Goal: Task Accomplishment & Management: Manage account settings

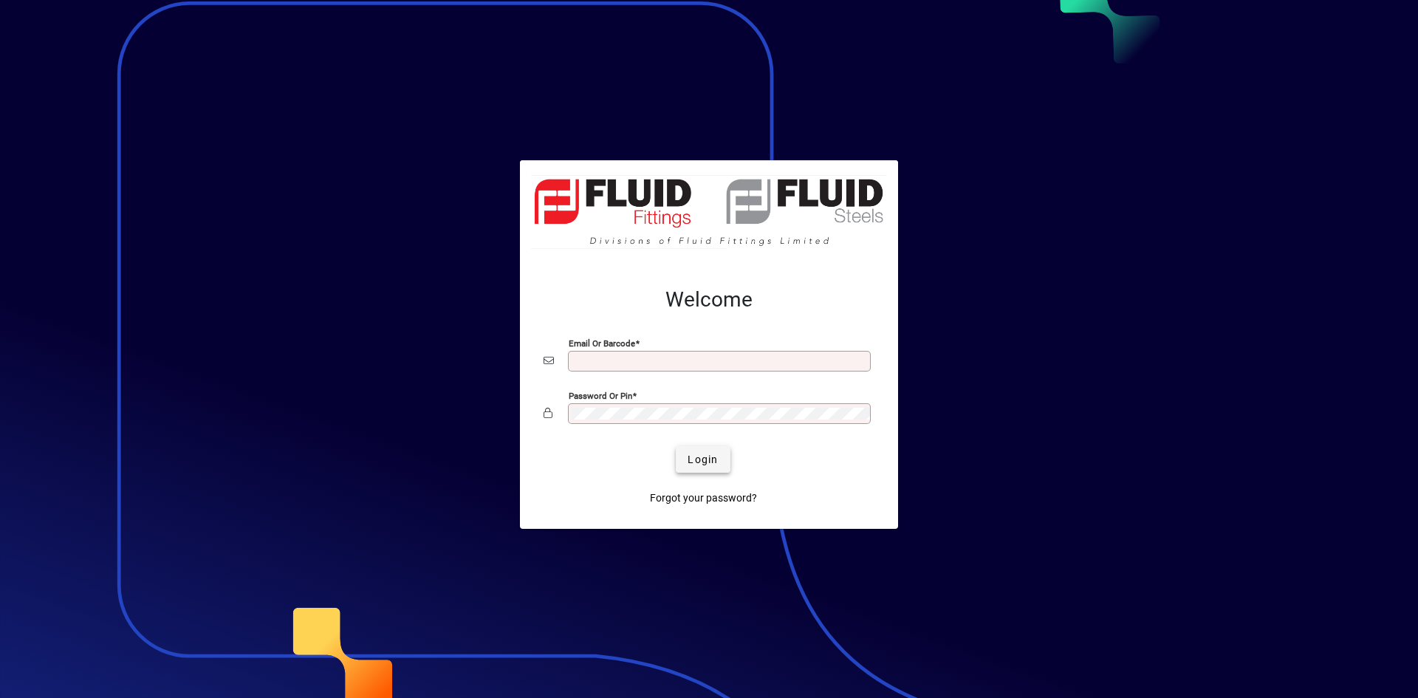
type input "**********"
click at [705, 459] on span "Login" at bounding box center [702, 460] width 30 height 16
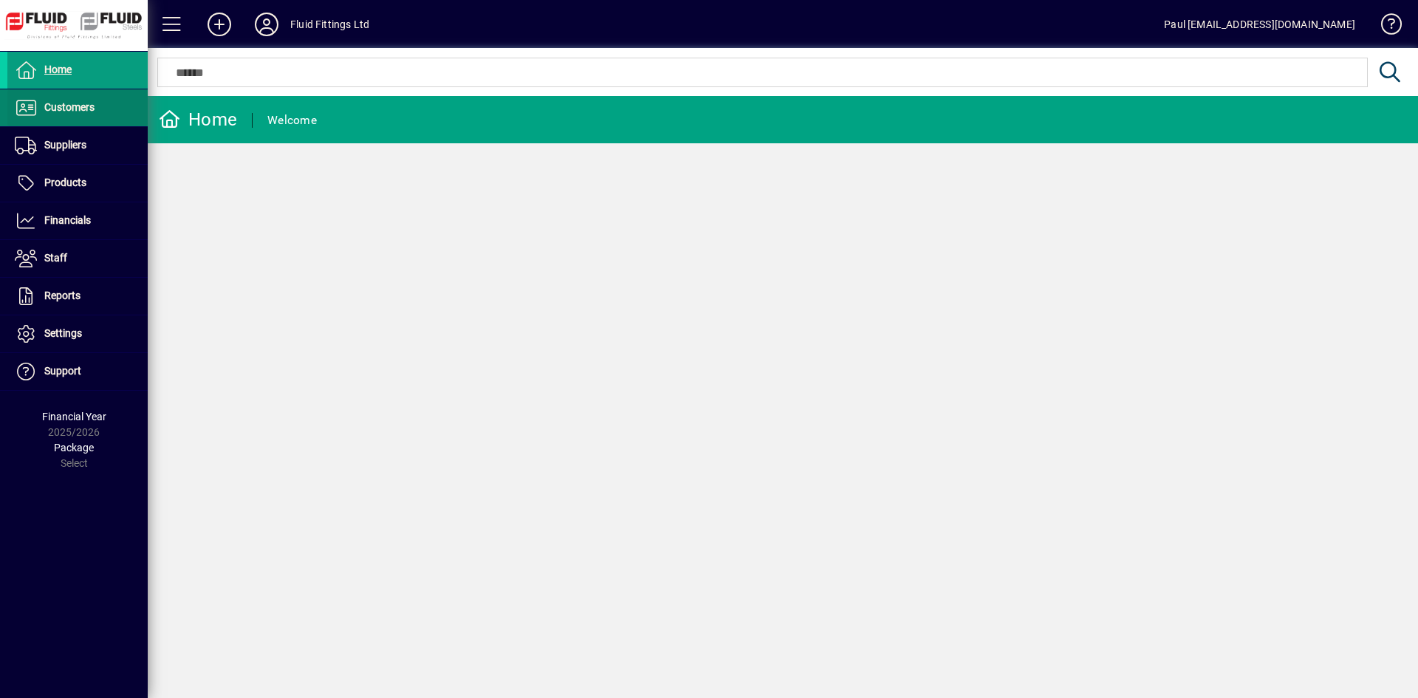
click at [86, 104] on span "Customers" at bounding box center [69, 107] width 50 height 12
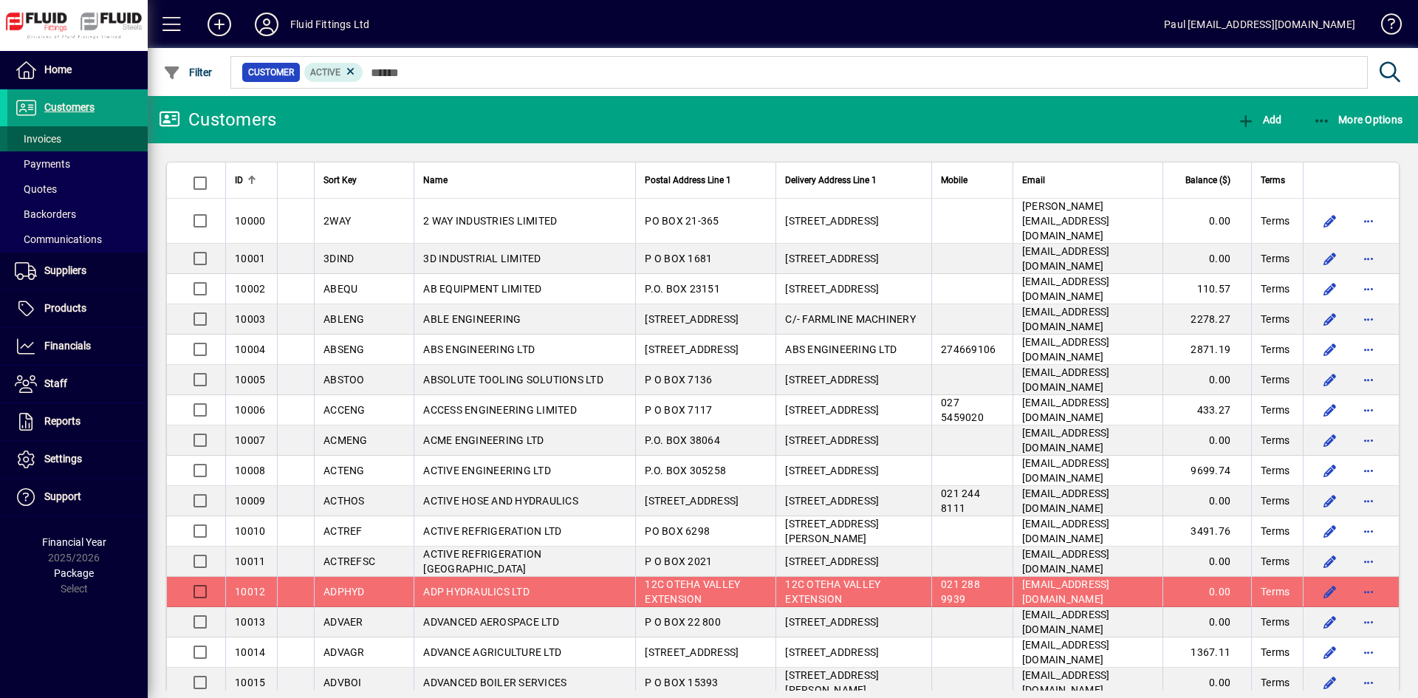
click at [57, 135] on span "Invoices" at bounding box center [38, 139] width 47 height 12
